Goal: Task Accomplishment & Management: Use online tool/utility

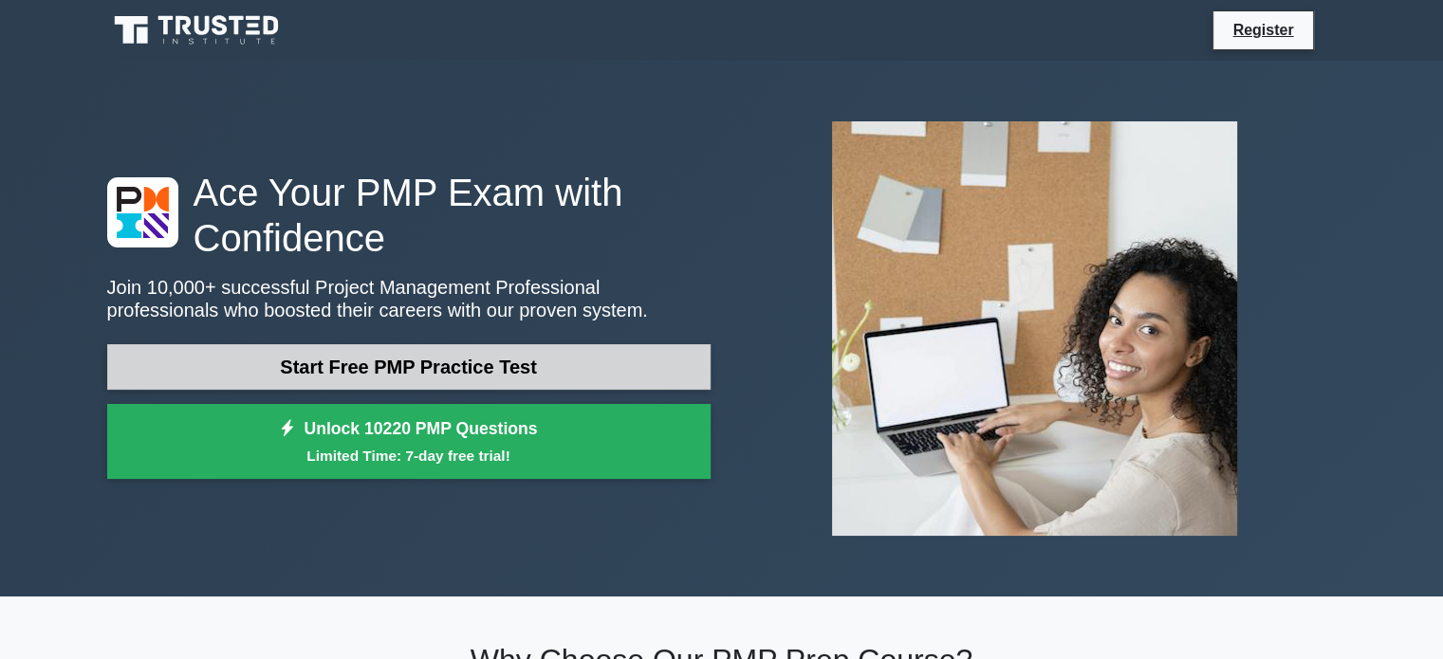
click at [378, 375] on link "Start Free PMP Practice Test" at bounding box center [408, 367] width 603 height 46
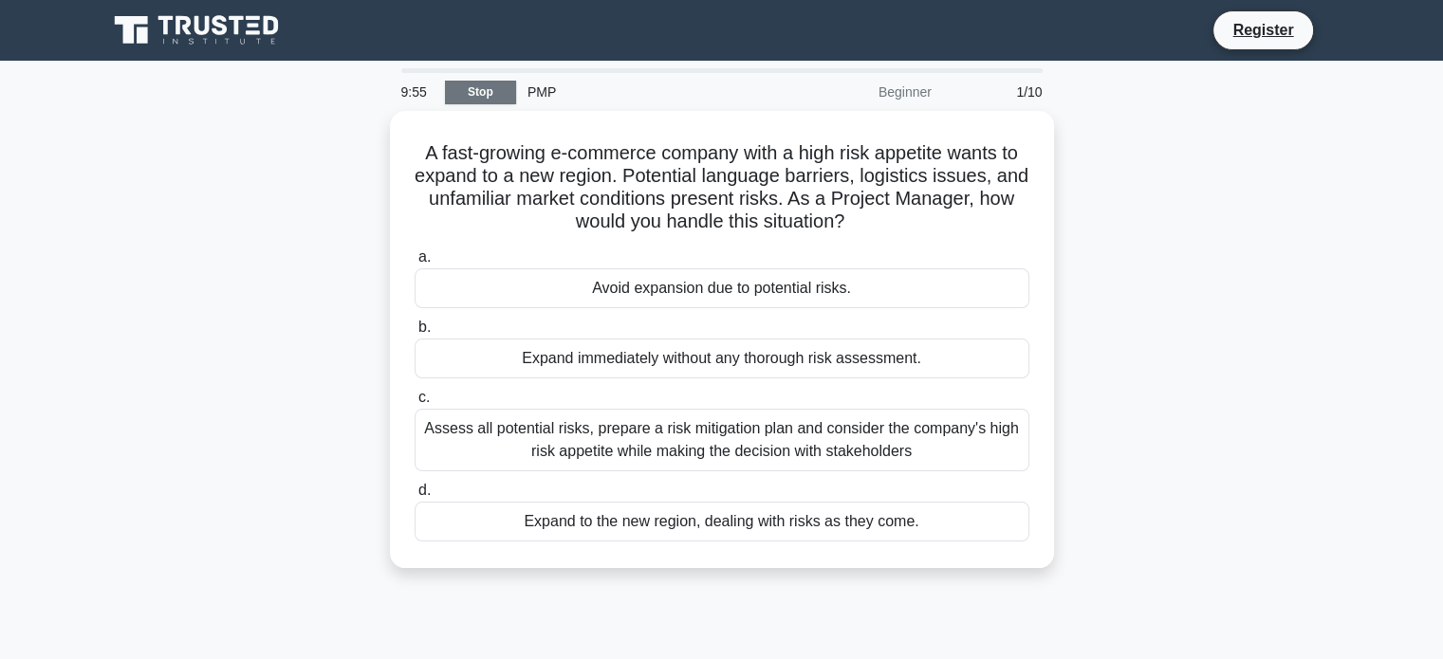
click at [480, 94] on link "Stop" at bounding box center [480, 93] width 71 height 24
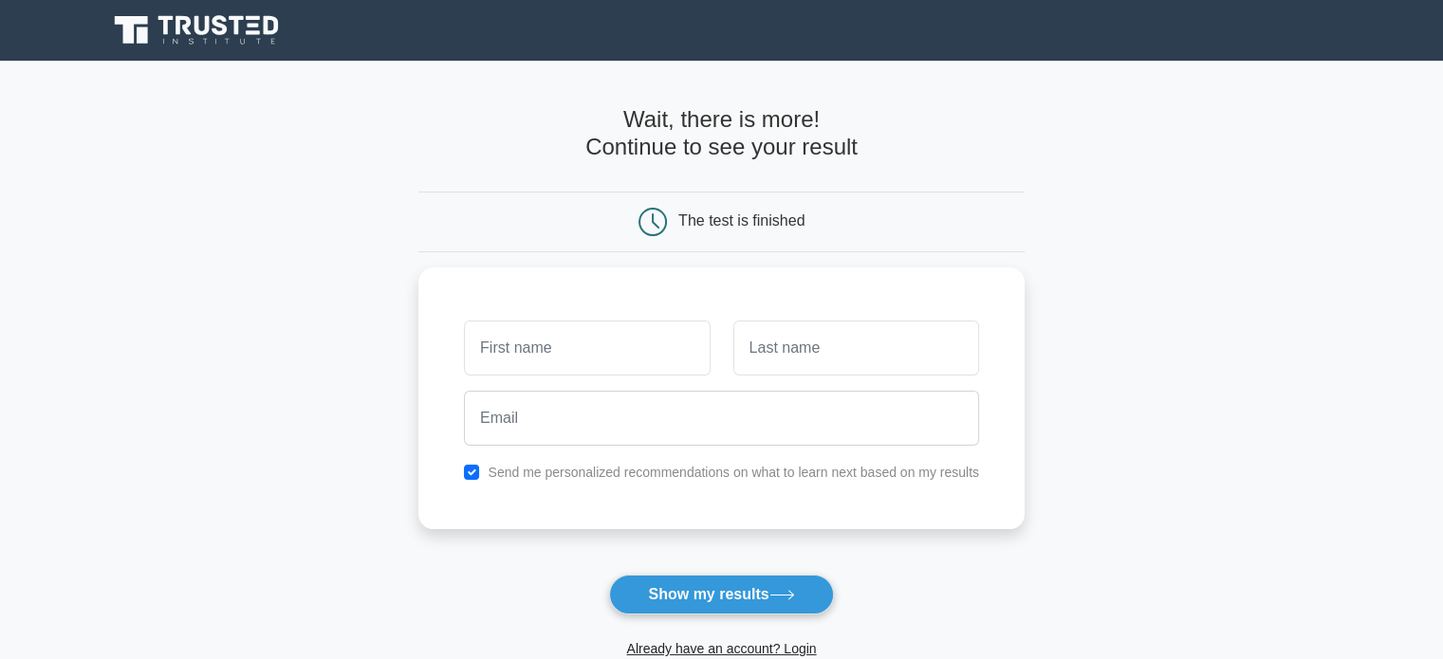
scroll to position [292, 0]
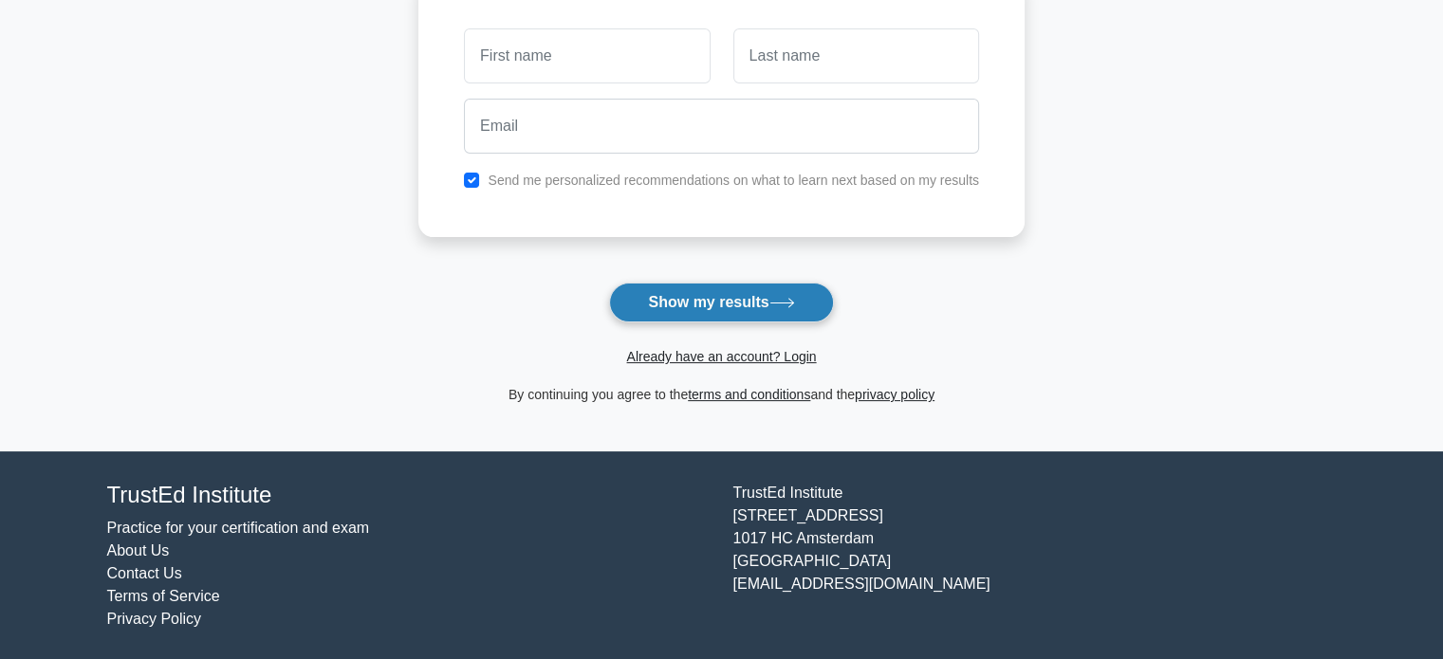
click at [756, 303] on button "Show my results" at bounding box center [721, 303] width 224 height 40
click at [778, 352] on link "Already have an account? Login" at bounding box center [721, 356] width 190 height 15
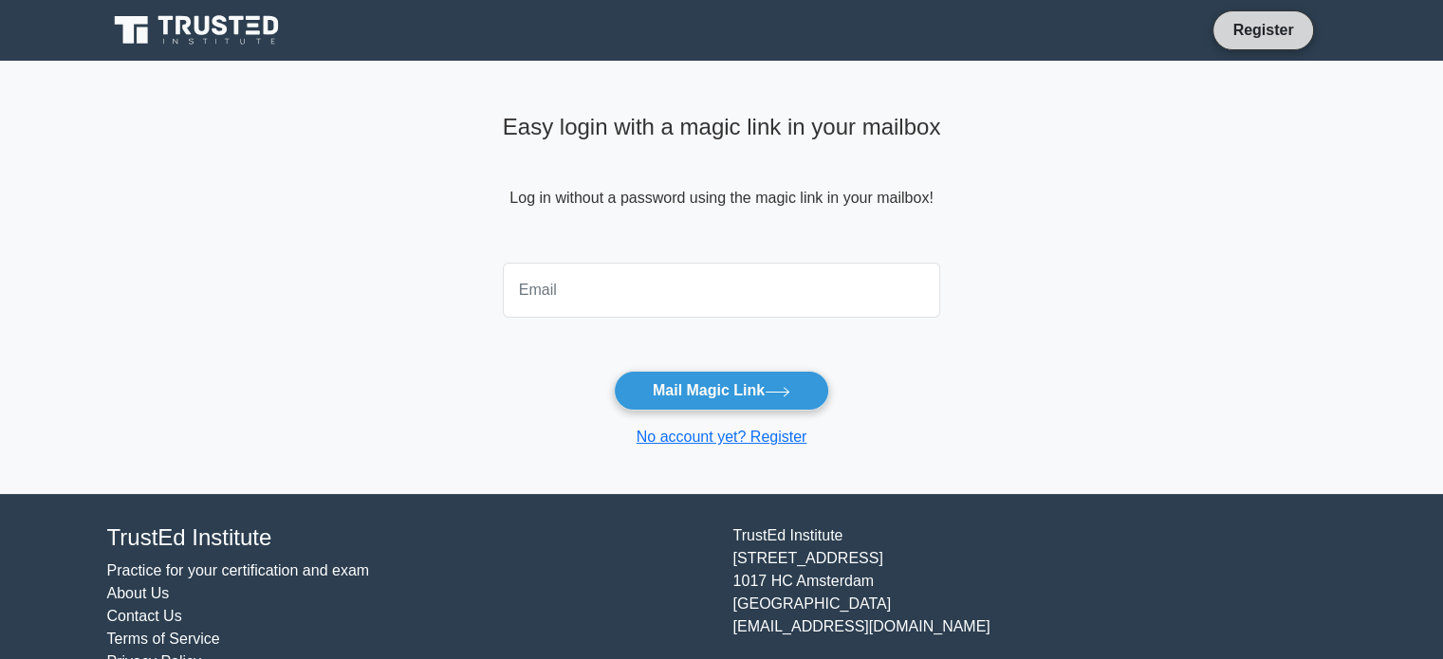
click at [1258, 32] on link "Register" at bounding box center [1262, 30] width 83 height 24
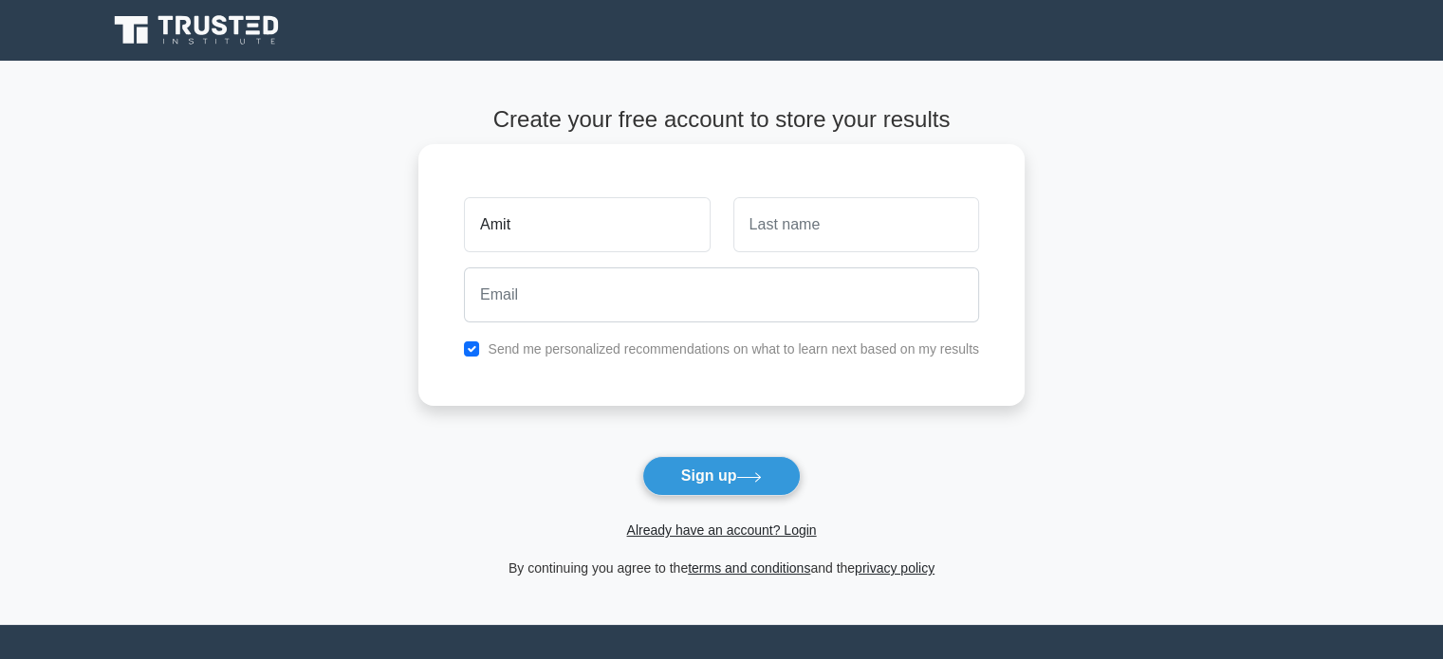
type input "Amit"
click at [854, 222] on input "text" at bounding box center [856, 224] width 246 height 55
type input "Mangrolia"
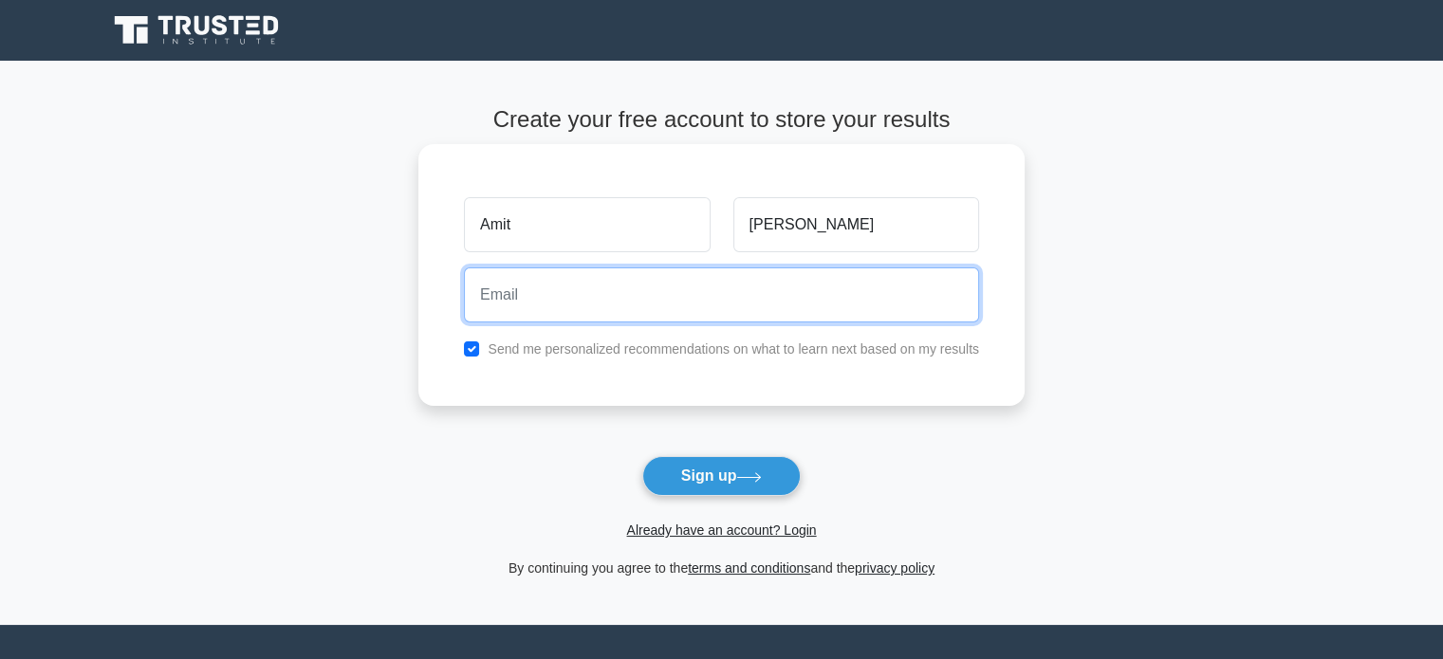
click at [683, 306] on input "email" at bounding box center [721, 294] width 515 height 55
type input "amit.mangrolia@gmail.com"
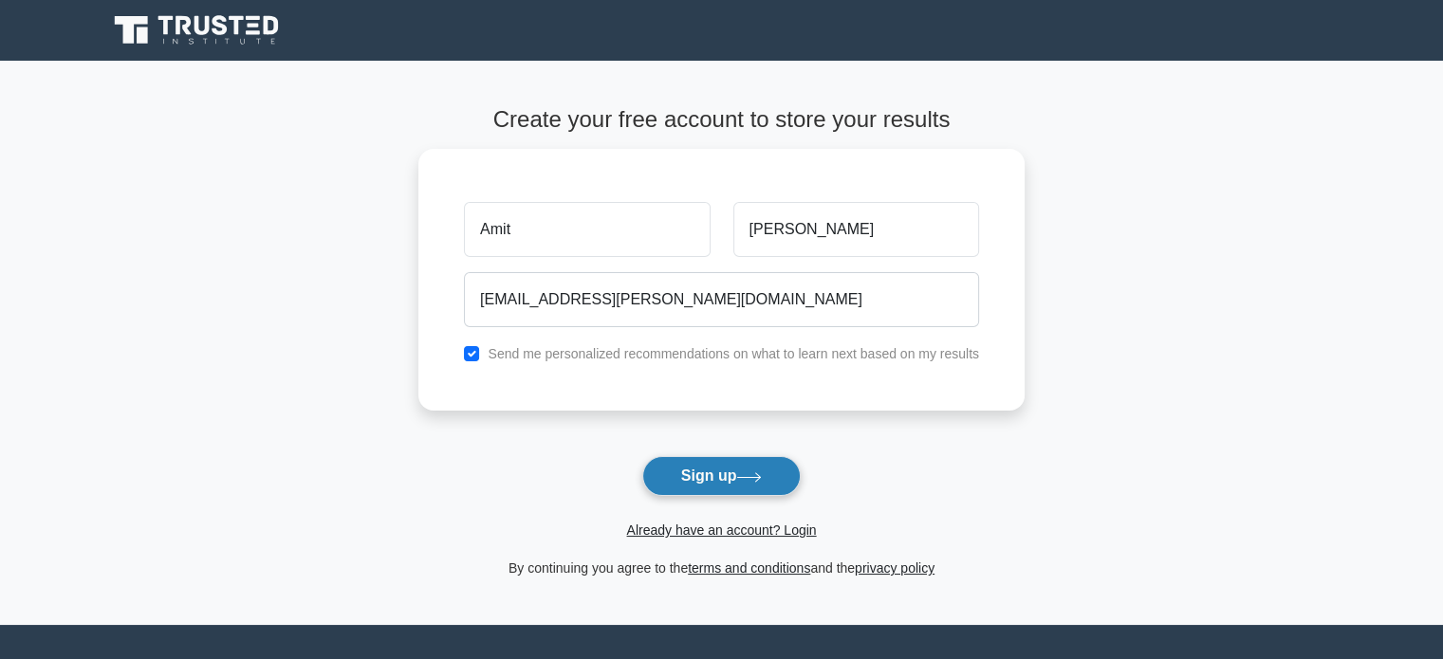
click at [698, 482] on button "Sign up" at bounding box center [721, 476] width 159 height 40
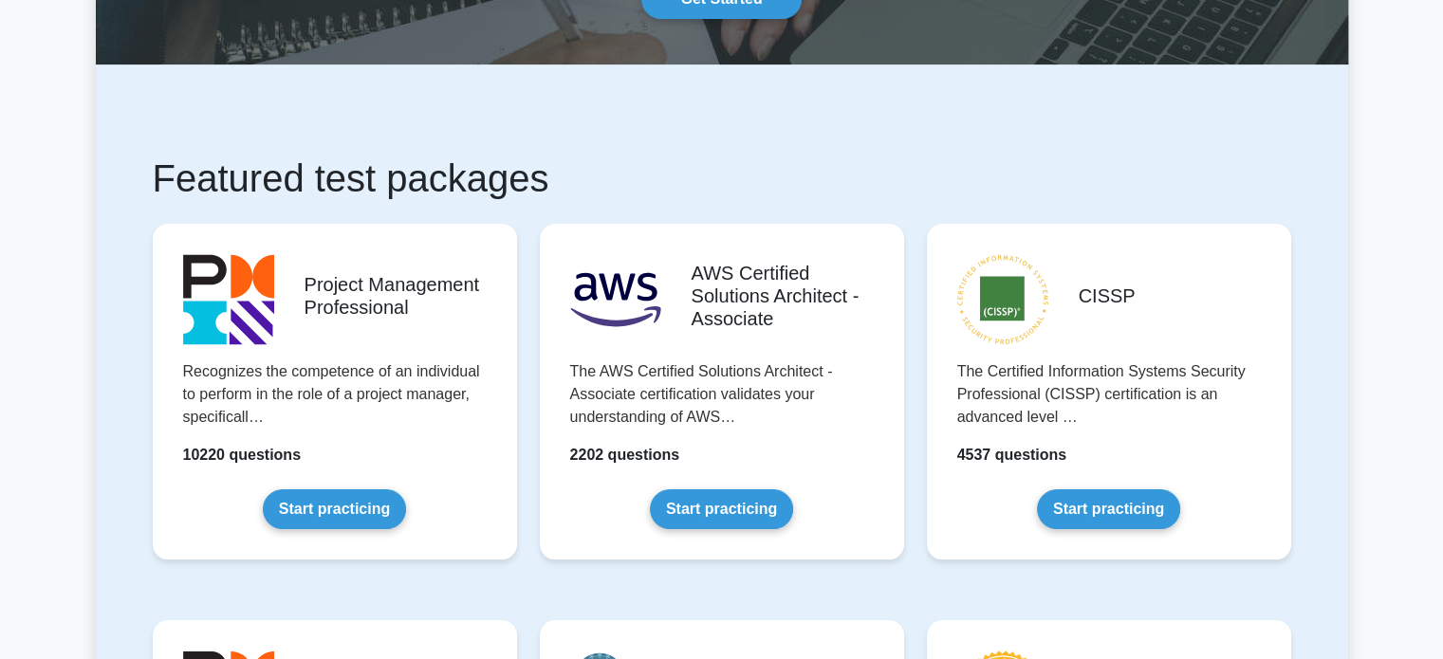
scroll to position [219, 0]
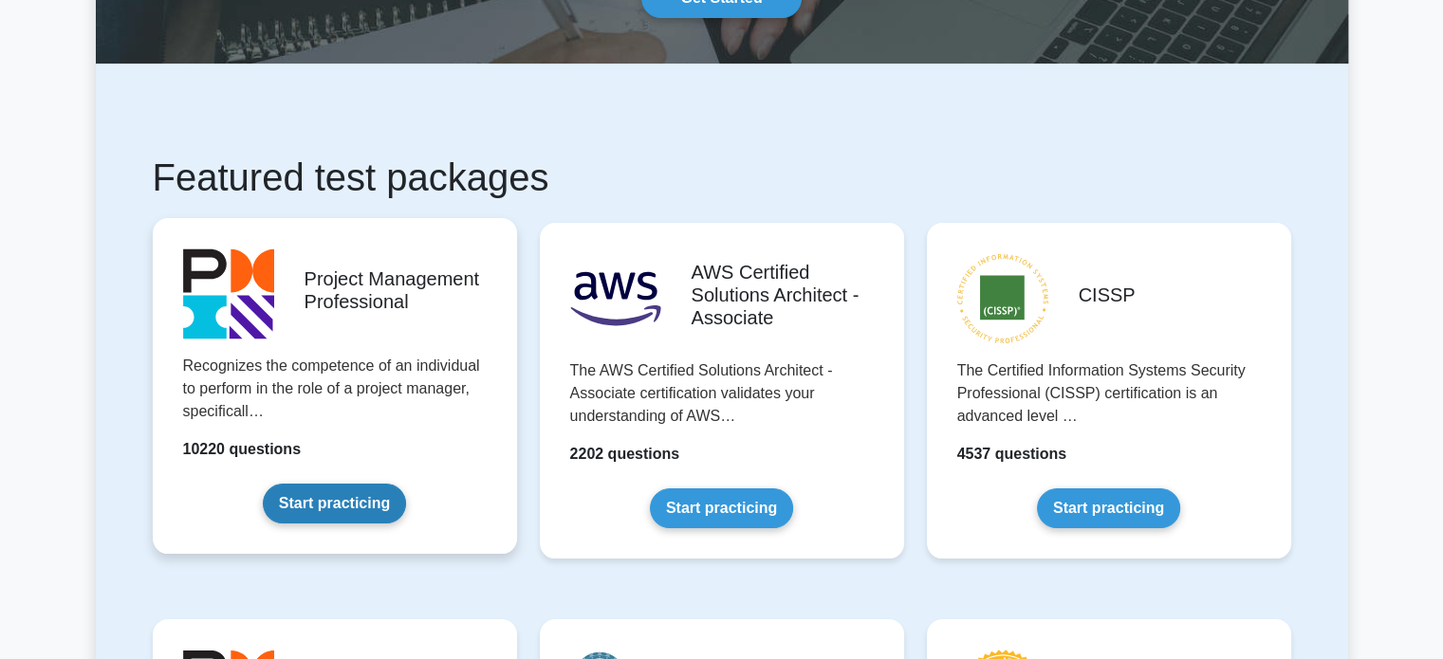
click at [353, 500] on link "Start practicing" at bounding box center [334, 504] width 143 height 40
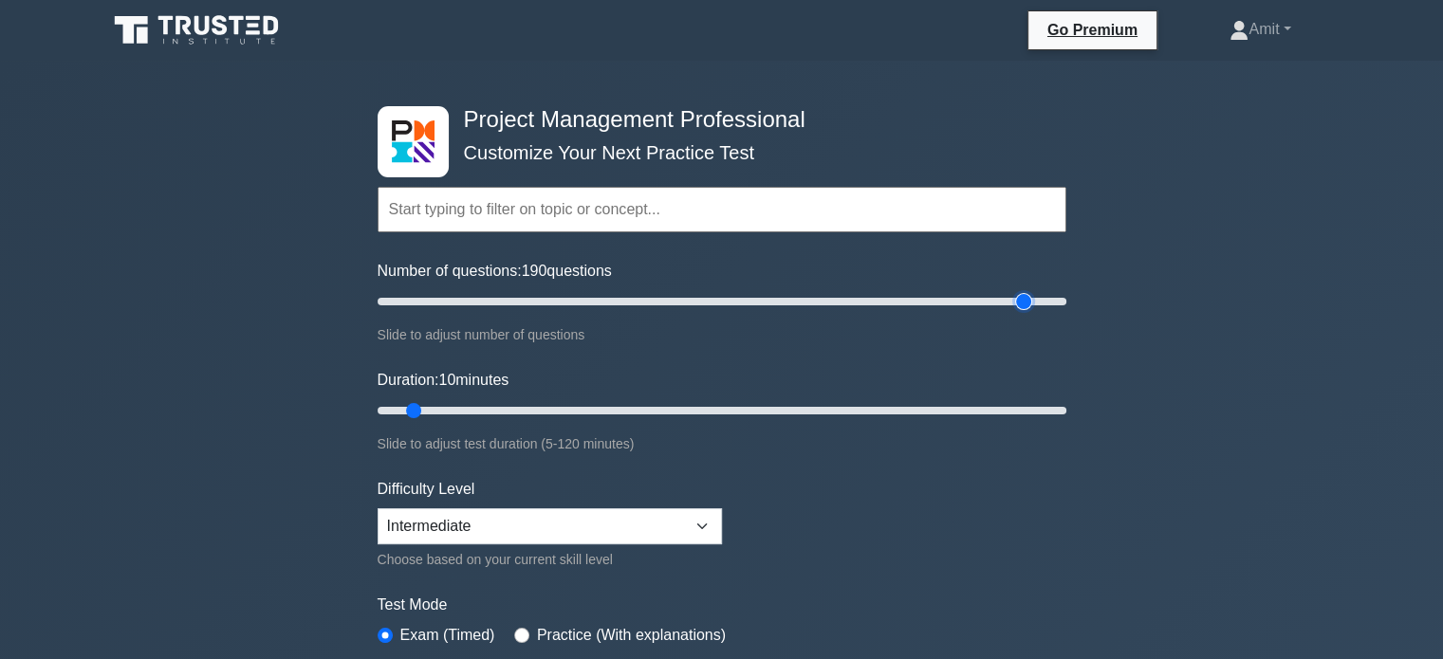
click at [1020, 301] on input "Number of questions: 190 questions" at bounding box center [722, 301] width 689 height 23
type input "180"
click at [990, 301] on input "Number of questions: 180 questions" at bounding box center [722, 301] width 689 height 23
click at [1000, 407] on input "Duration: 110 minutes" at bounding box center [722, 410] width 689 height 23
click at [1022, 407] on input "Duration: 115 minutes" at bounding box center [722, 410] width 689 height 23
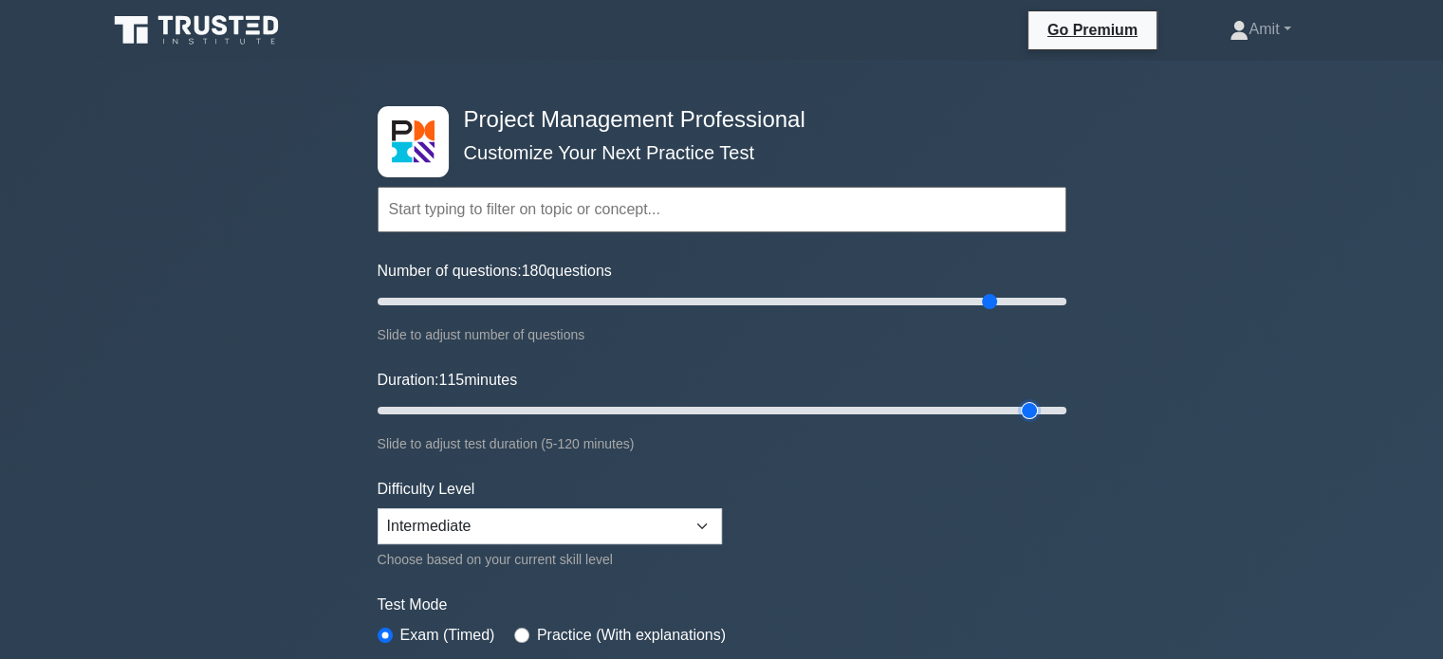
click at [1015, 410] on input "Duration: 115 minutes" at bounding box center [722, 410] width 689 height 23
type input "120"
click at [1064, 409] on input "Duration: 115 minutes" at bounding box center [722, 410] width 689 height 23
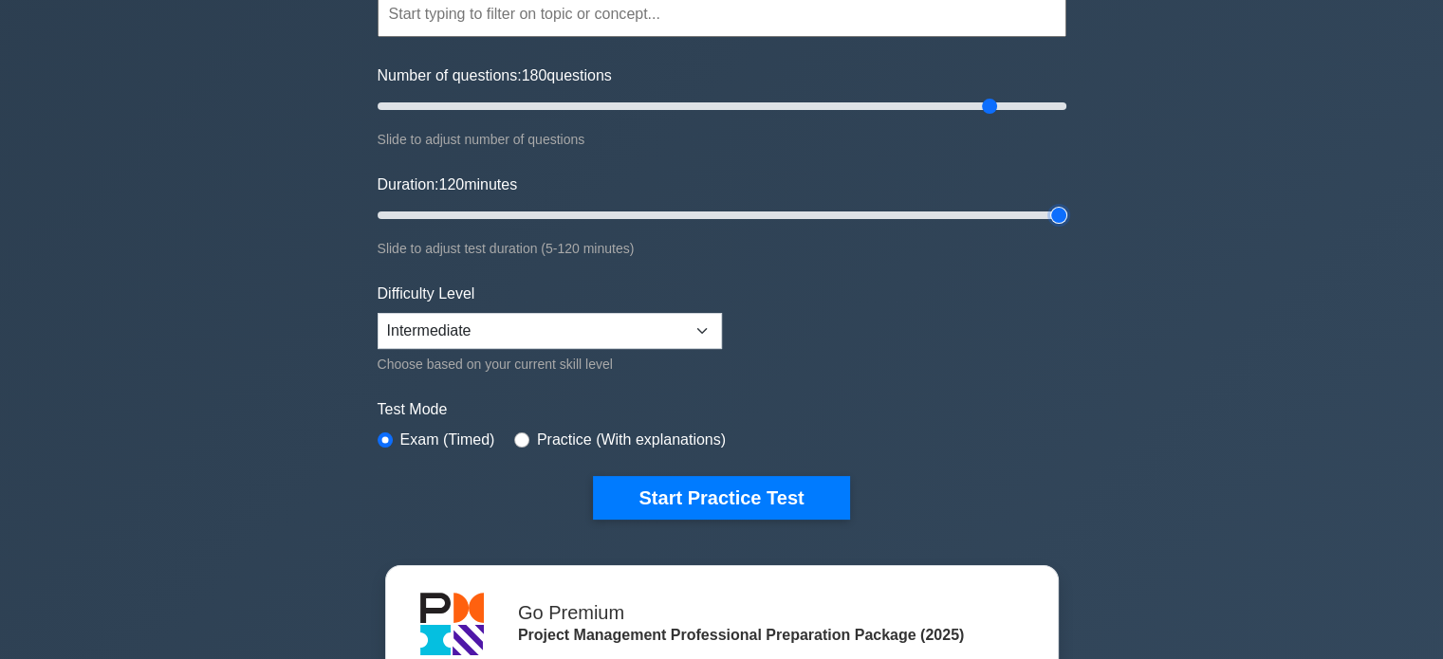
scroll to position [196, 0]
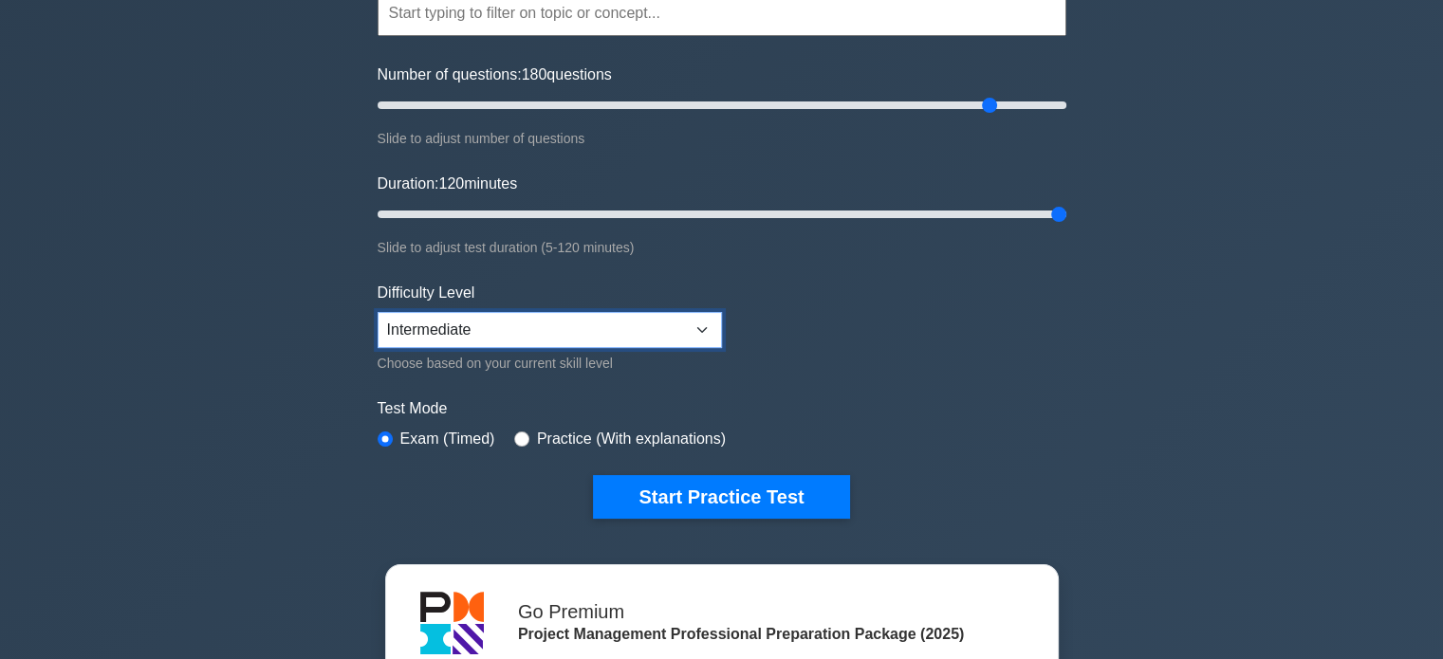
click at [703, 334] on select "Beginner Intermediate Expert" at bounding box center [550, 330] width 344 height 36
select select "beginner"
click at [378, 312] on select "Beginner Intermediate Expert" at bounding box center [550, 330] width 344 height 36
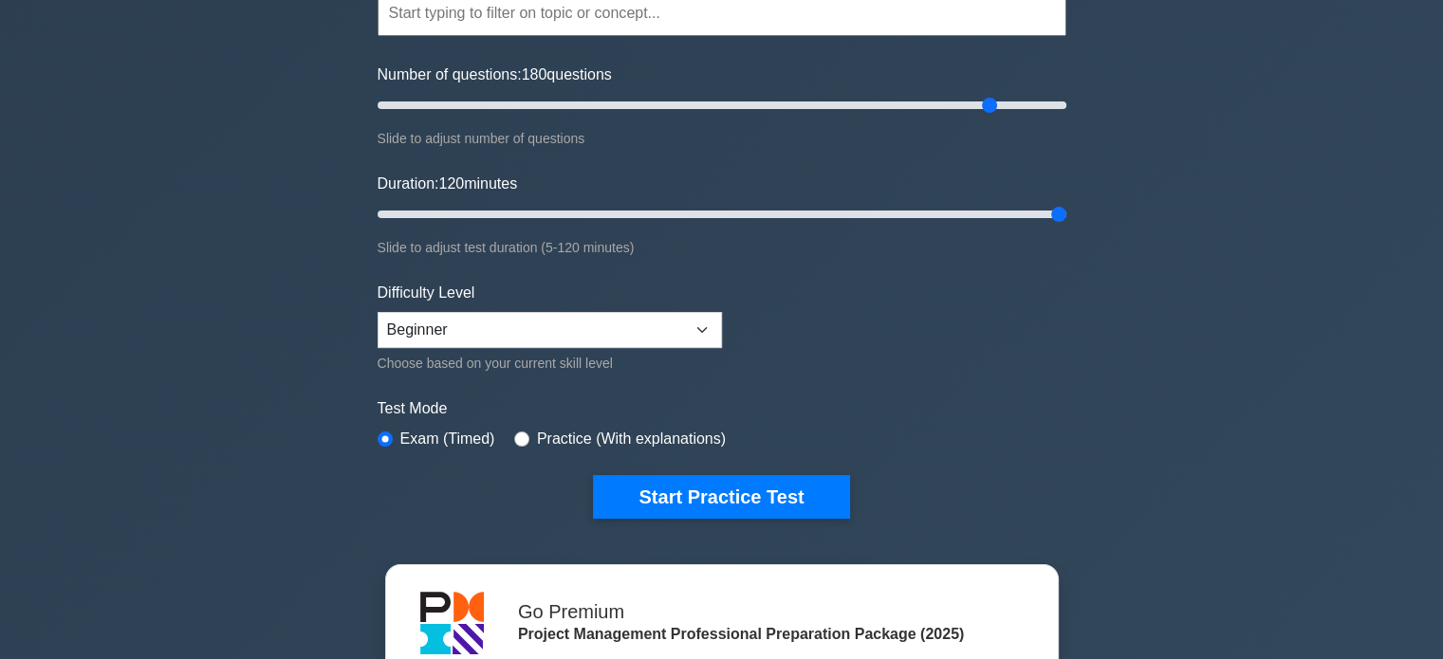
click at [574, 434] on label "Practice (With explanations)" at bounding box center [631, 439] width 189 height 23
click at [514, 435] on input "radio" at bounding box center [521, 439] width 15 height 15
radio input "true"
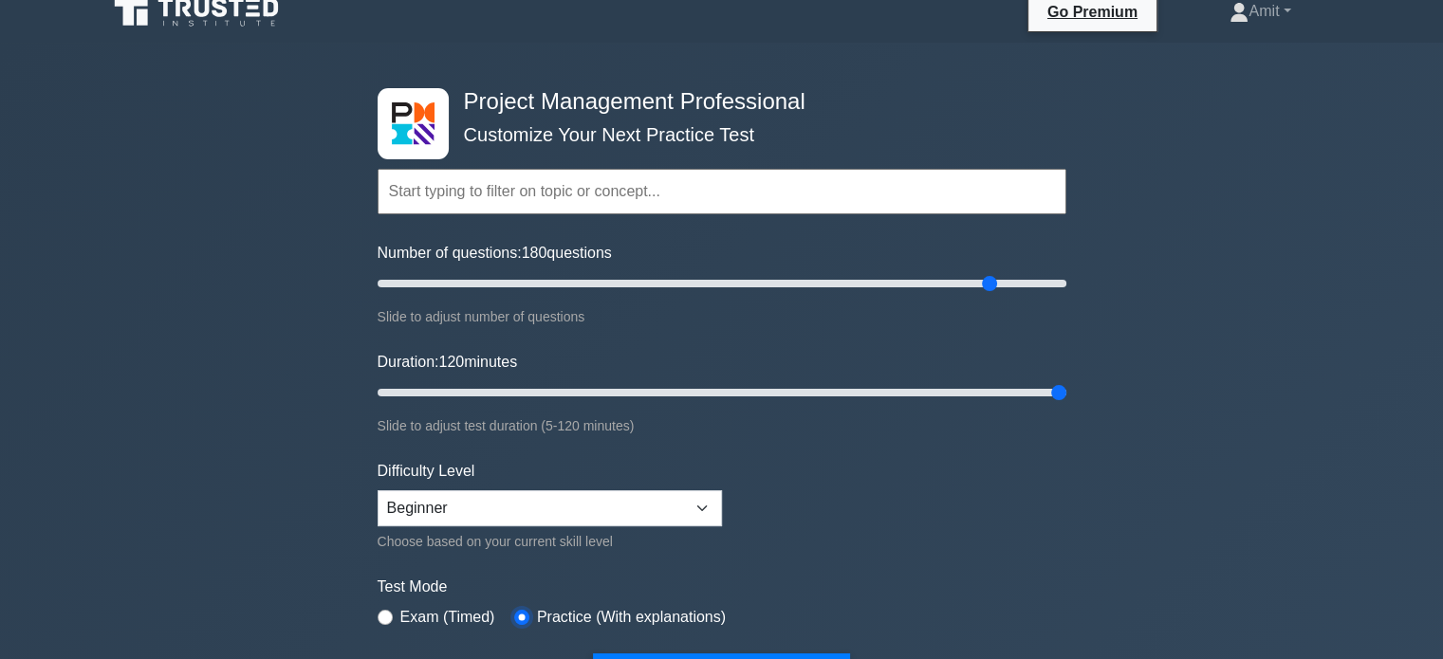
scroll to position [0, 0]
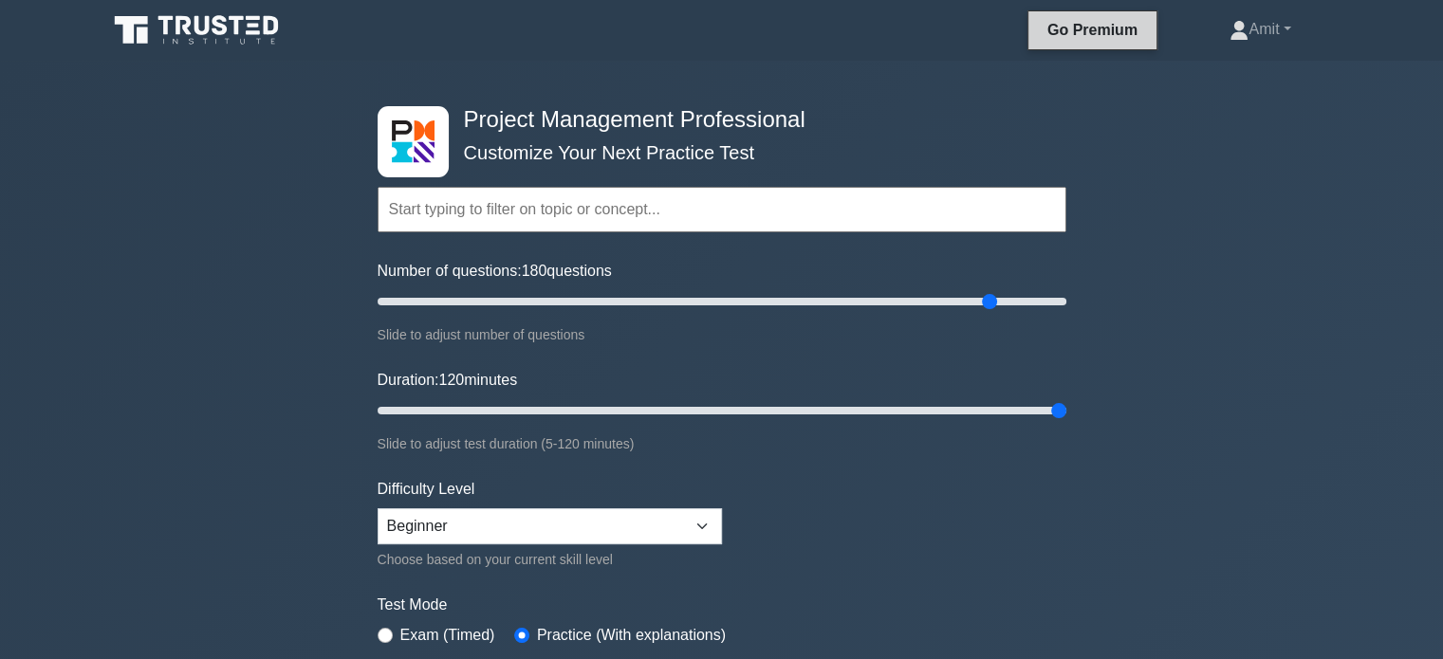
click at [1065, 23] on link "Go Premium" at bounding box center [1092, 30] width 113 height 24
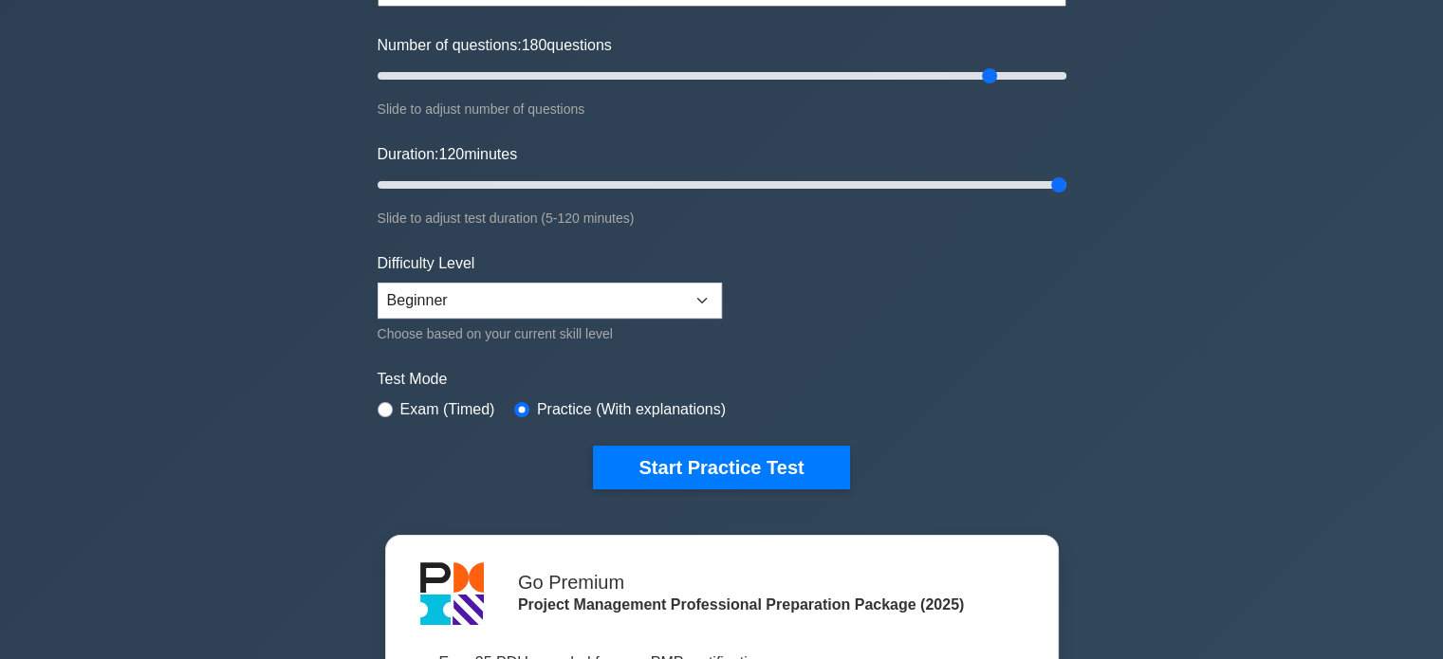
scroll to position [224, 0]
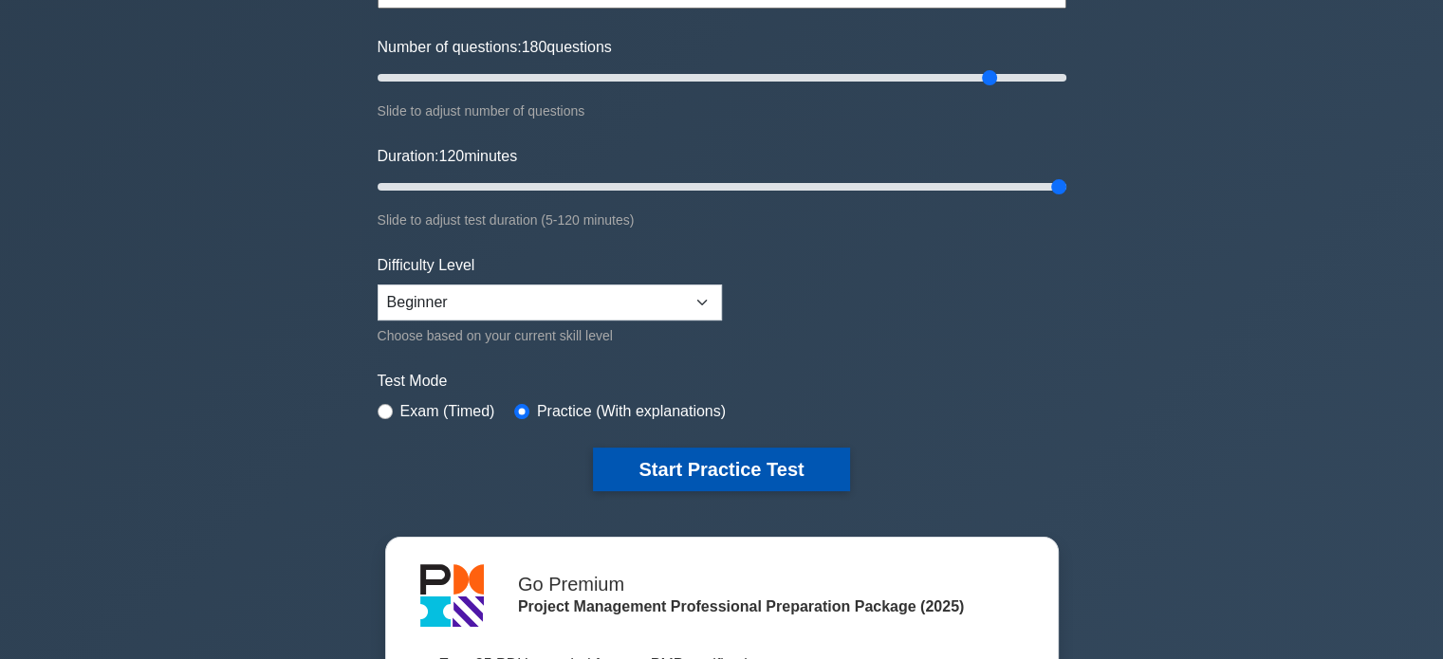
click at [698, 455] on button "Start Practice Test" at bounding box center [721, 470] width 256 height 44
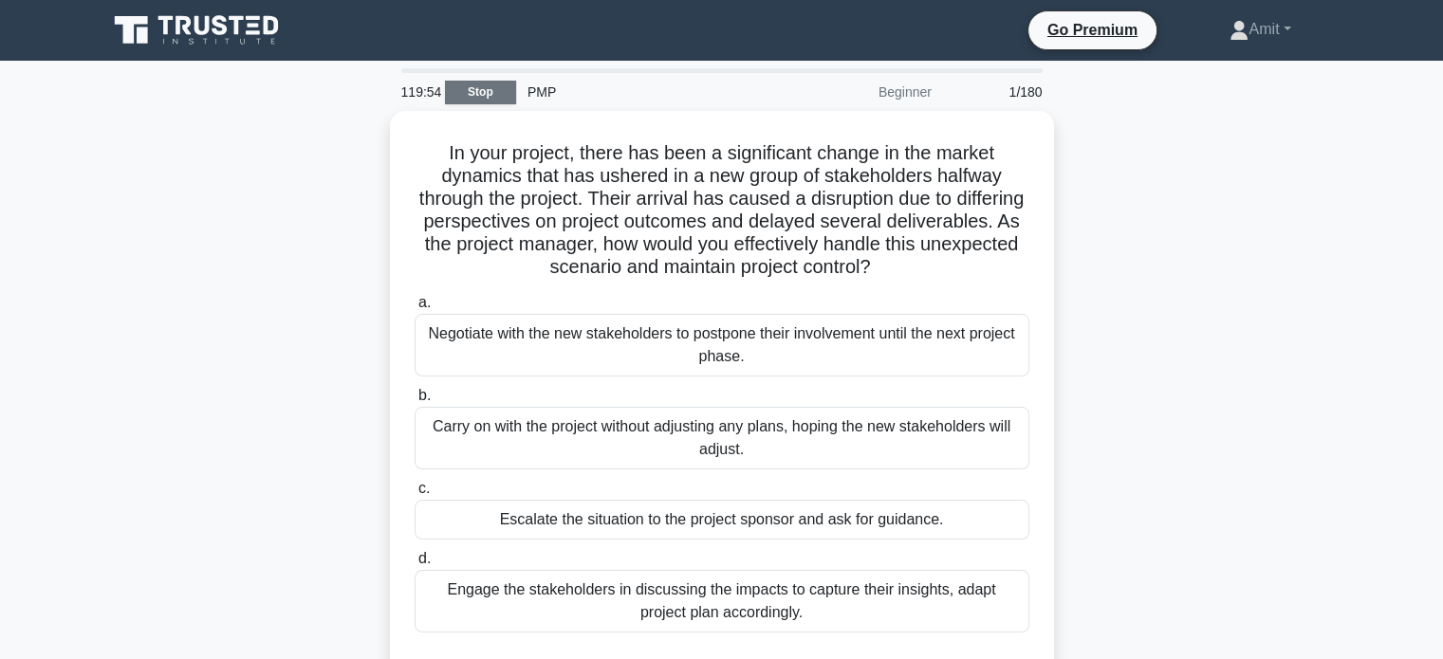
click at [489, 87] on link "Stop" at bounding box center [480, 93] width 71 height 24
